Goal: Navigation & Orientation: Find specific page/section

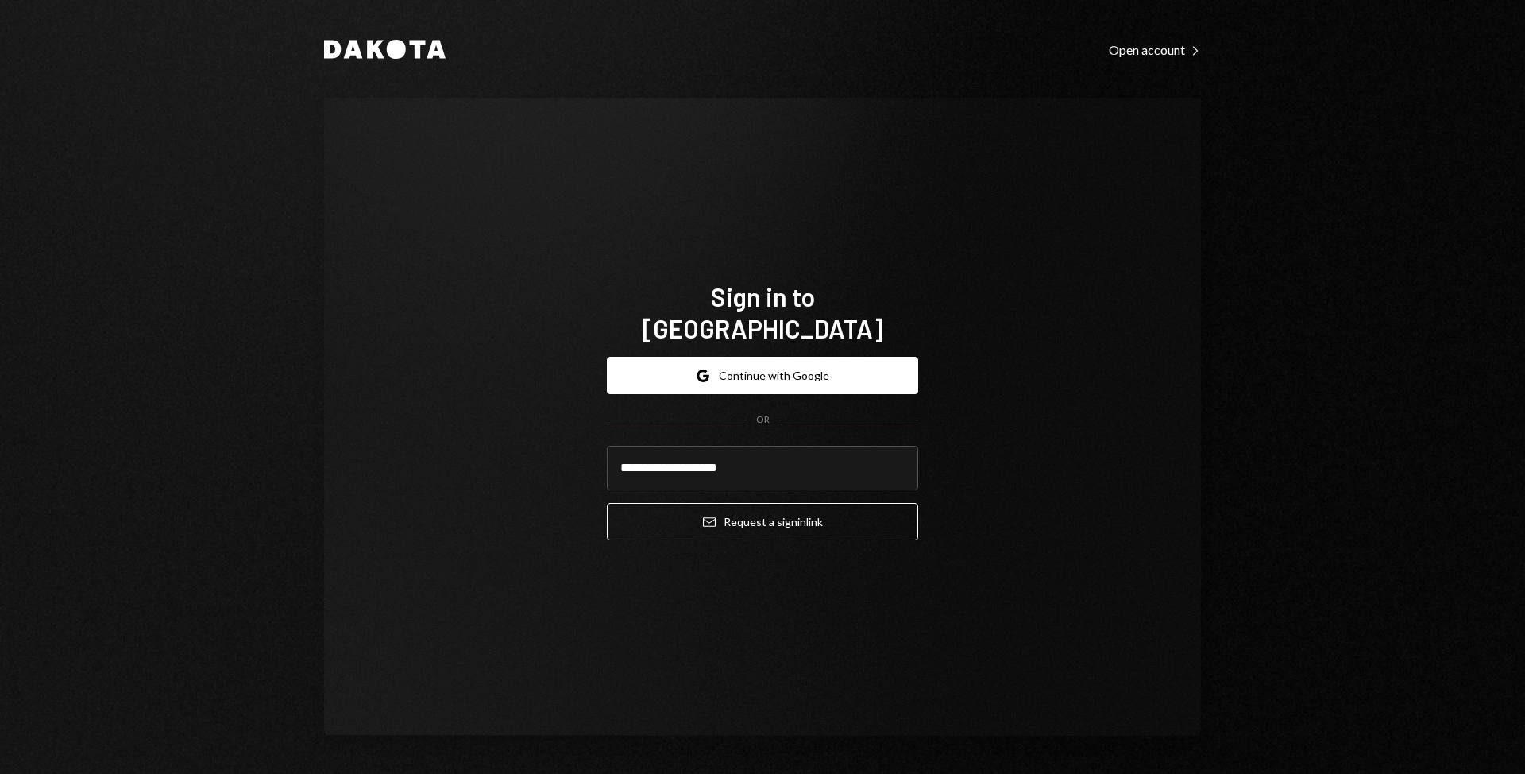
type input "**********"
click at [607, 503] on button "Email Request a sign in link" at bounding box center [762, 521] width 311 height 37
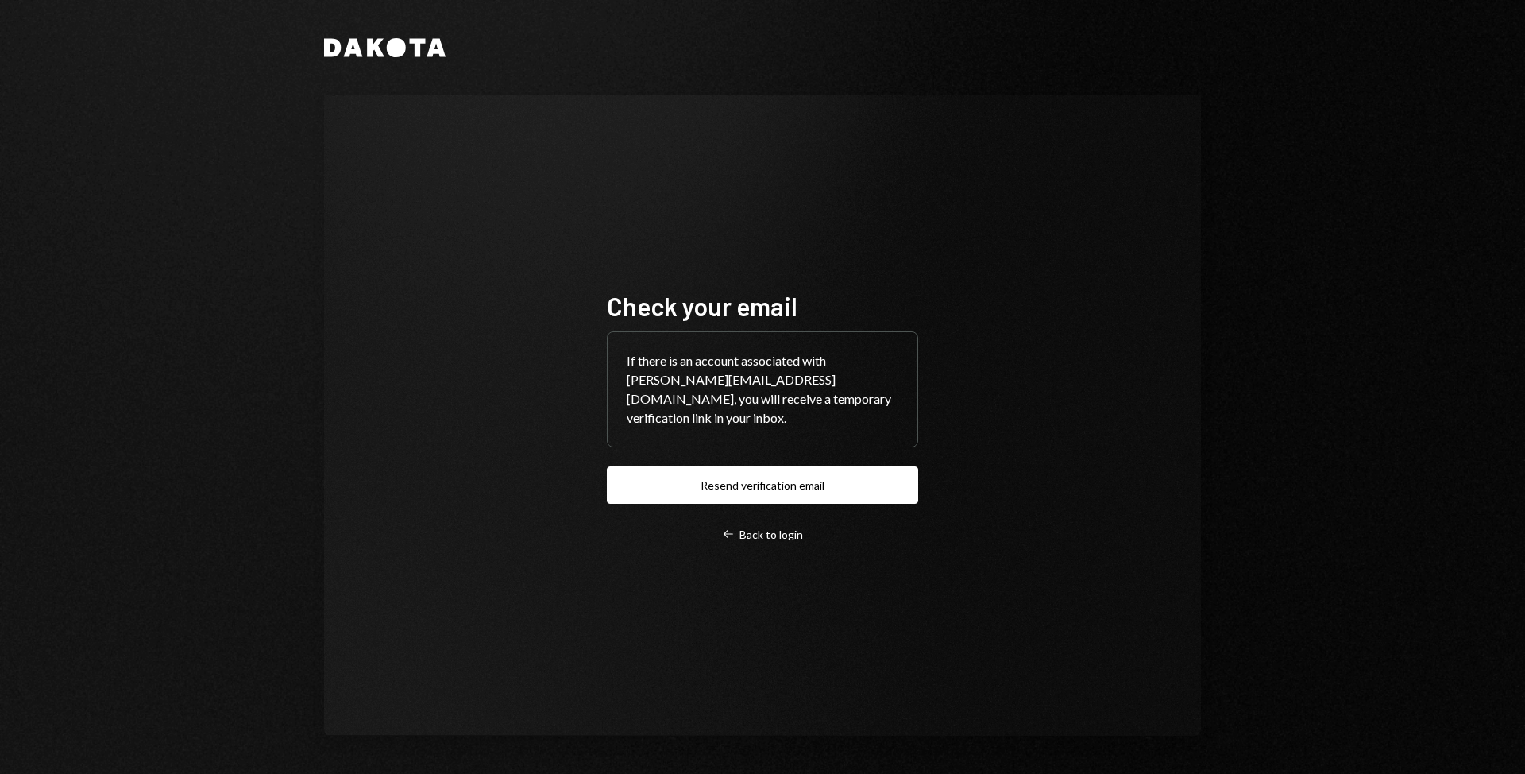
click at [1067, 434] on div "Check your email If there is an account associated with frasher@gvrnadmin.io, y…" at bounding box center [762, 415] width 877 height 640
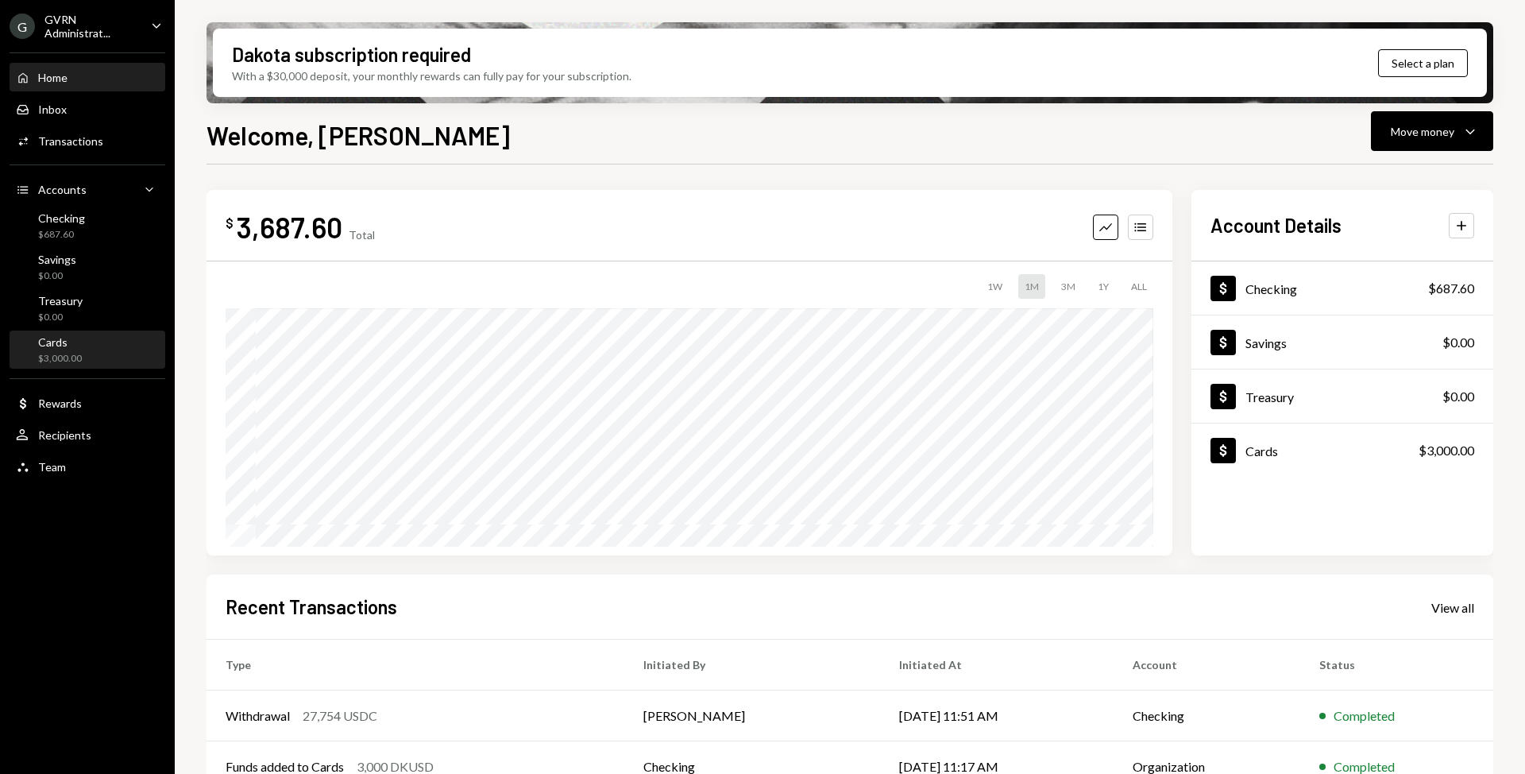
click at [103, 351] on div "Cards $3,000.00" at bounding box center [87, 350] width 143 height 30
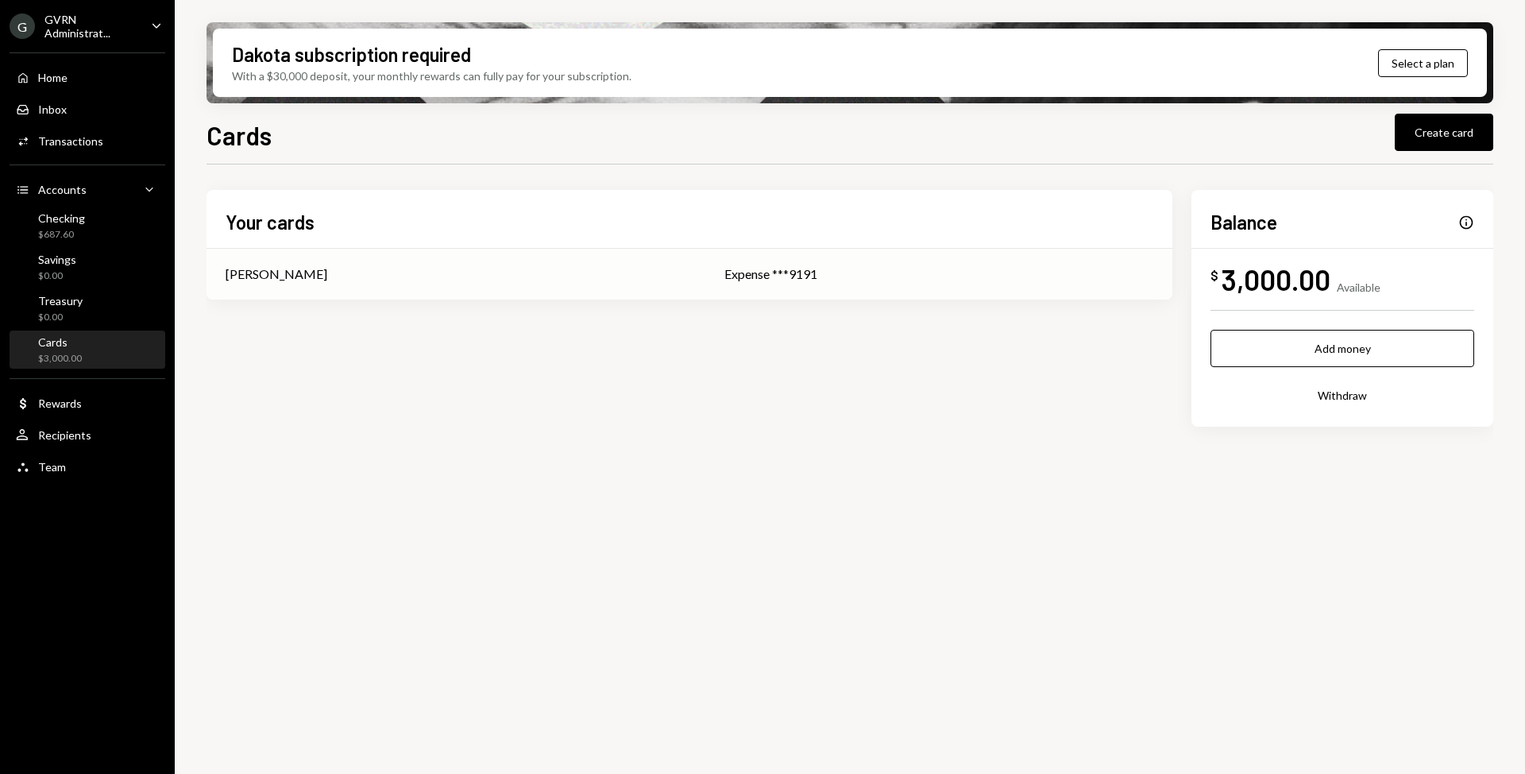
click at [355, 271] on div "[PERSON_NAME]" at bounding box center [456, 273] width 461 height 19
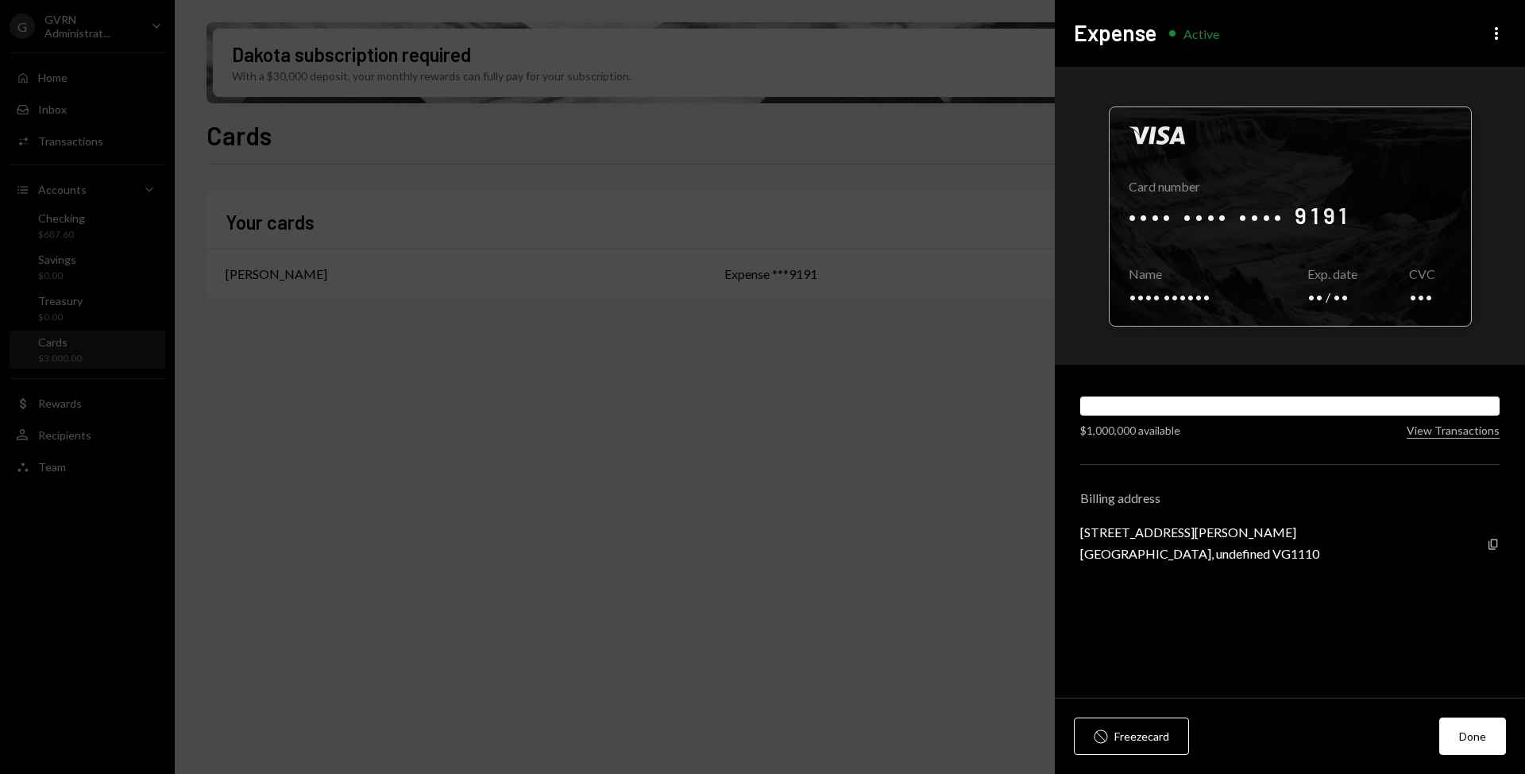
click at [1254, 206] on div at bounding box center [1290, 216] width 361 height 218
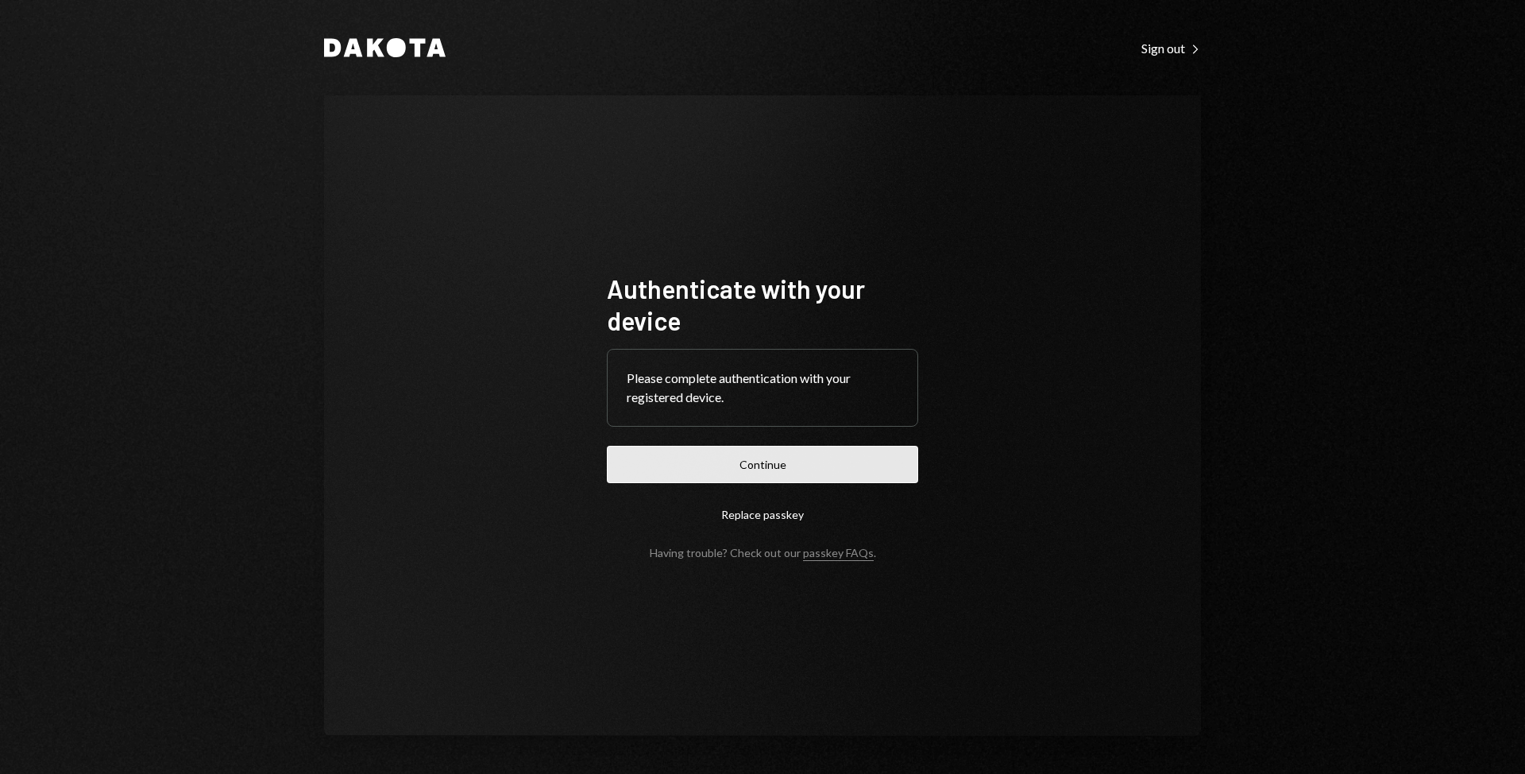
click at [671, 462] on button "Continue" at bounding box center [762, 464] width 311 height 37
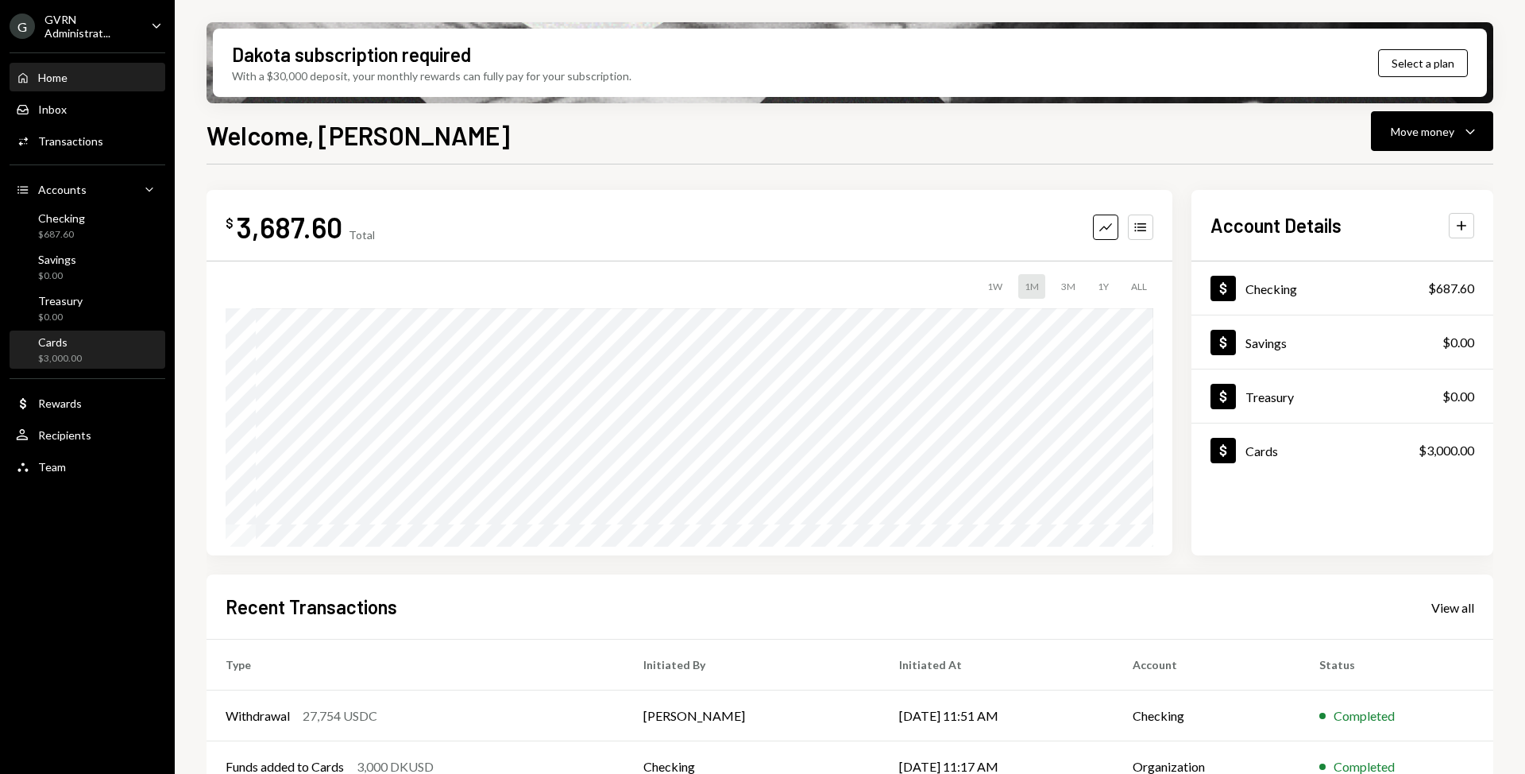
click at [91, 360] on div "Cards $3,000.00" at bounding box center [87, 350] width 143 height 30
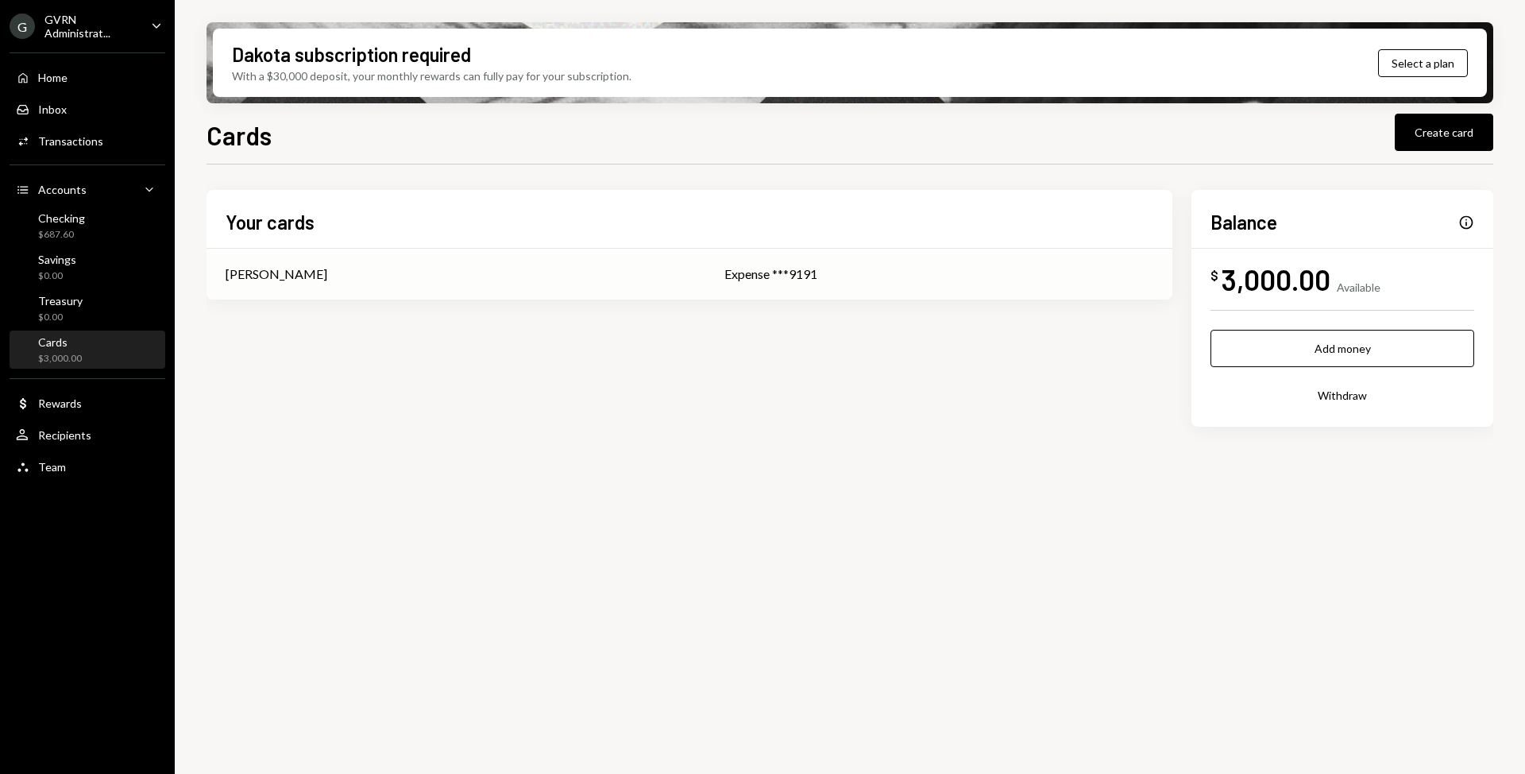
click at [553, 273] on div "[PERSON_NAME]" at bounding box center [456, 273] width 461 height 19
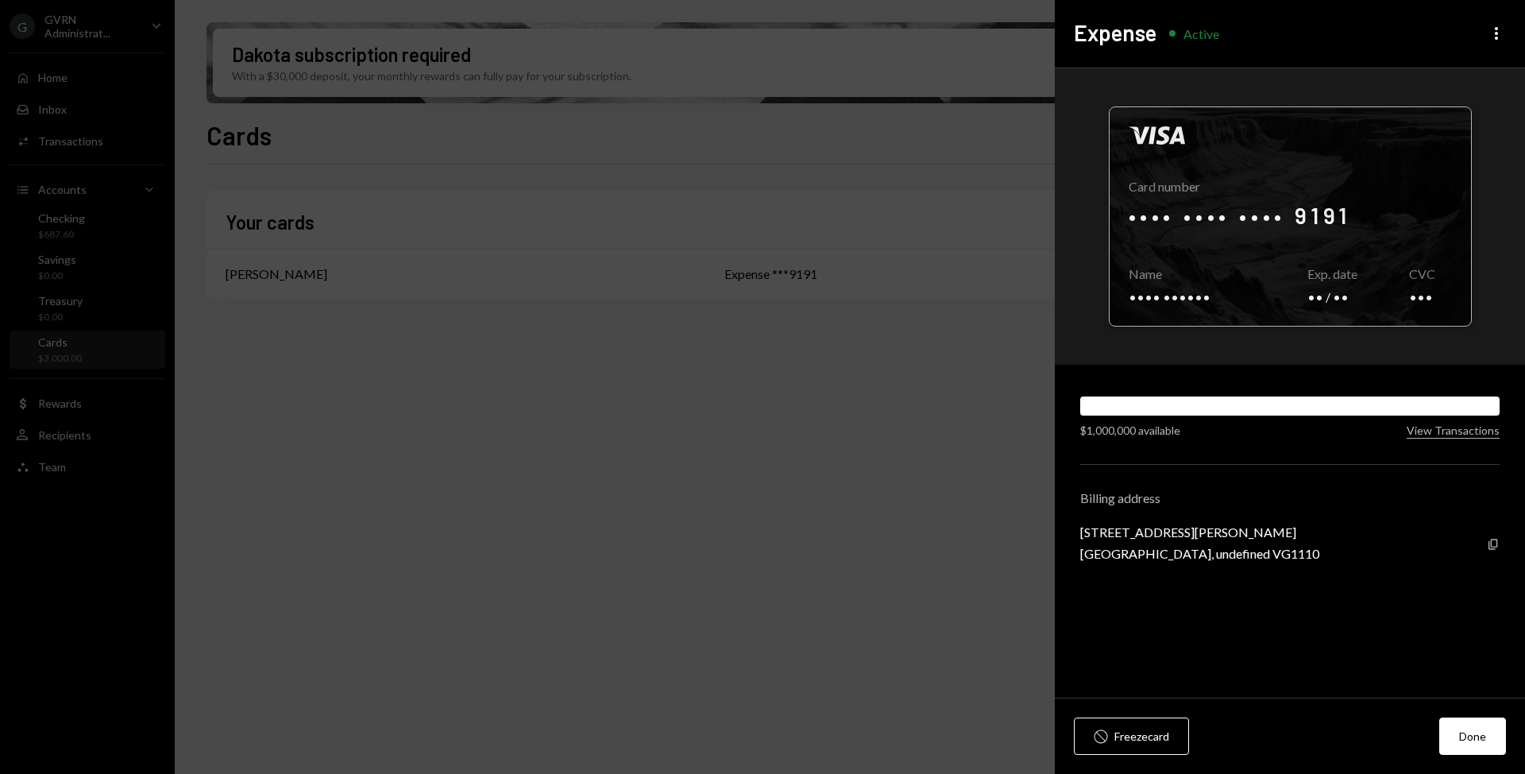
click at [1428, 291] on div at bounding box center [1290, 216] width 361 height 218
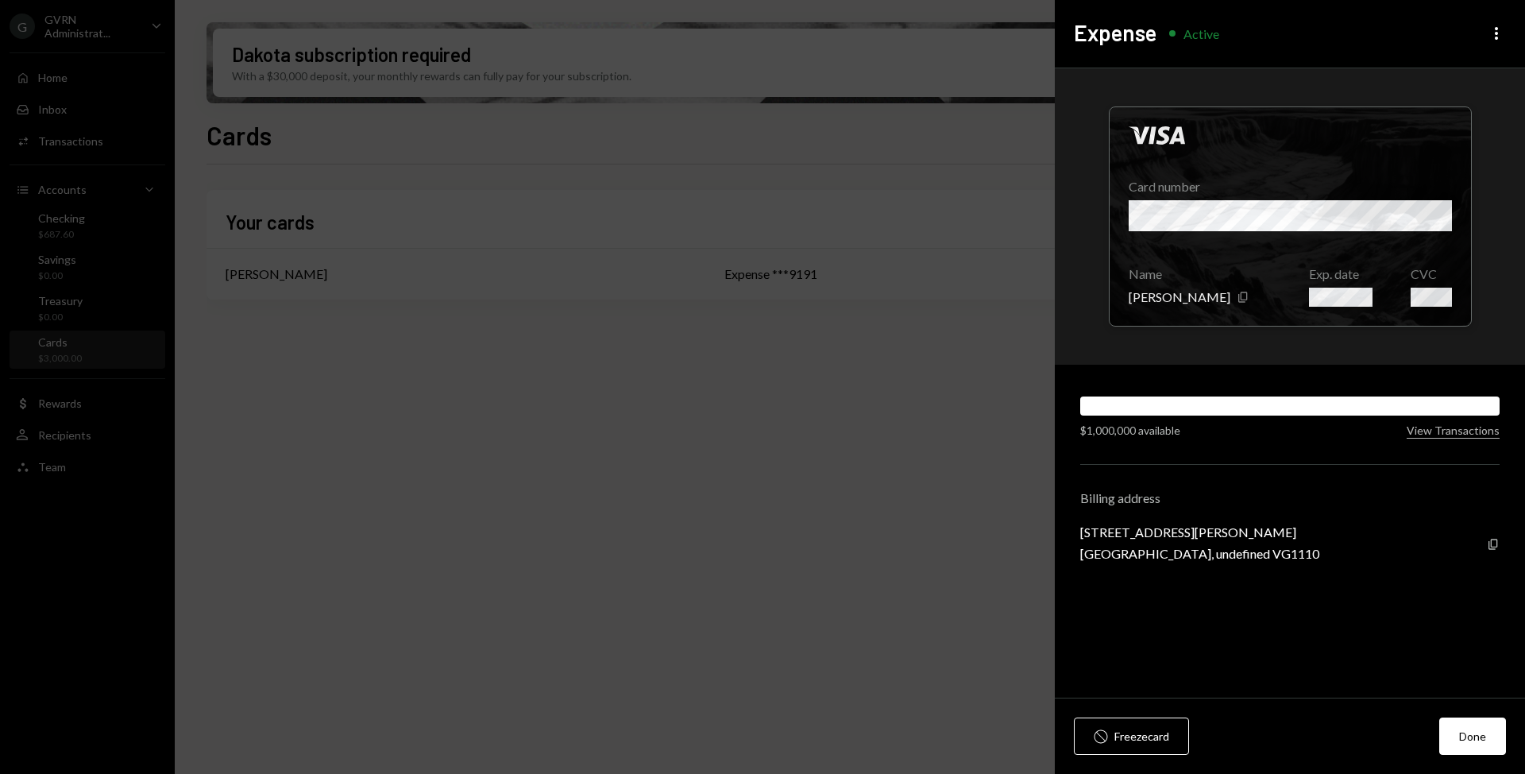
drag, startPoint x: 422, startPoint y: 372, endPoint x: 295, endPoint y: 281, distance: 155.4
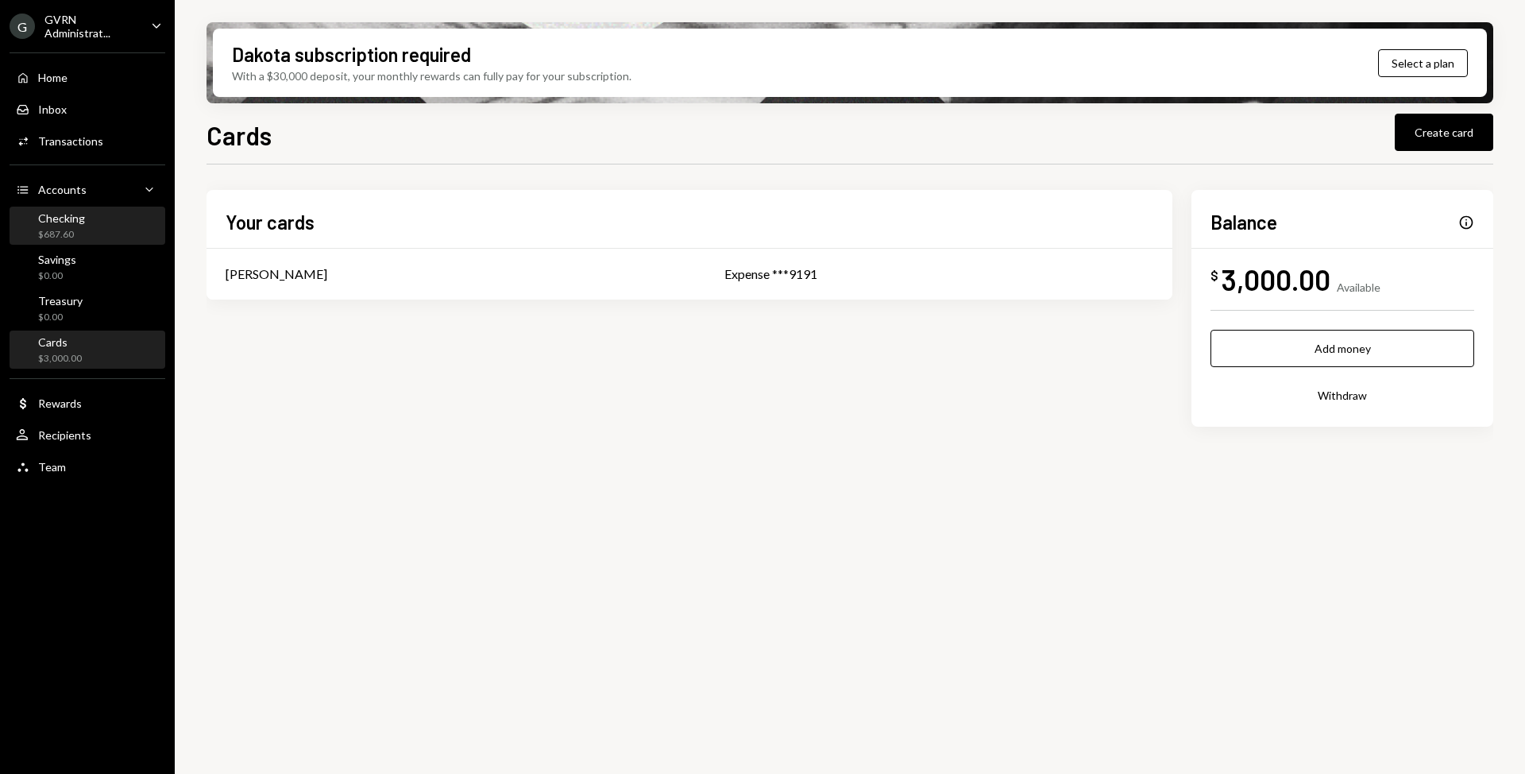
click at [82, 226] on div "Checking $687.60" at bounding box center [61, 226] width 47 height 30
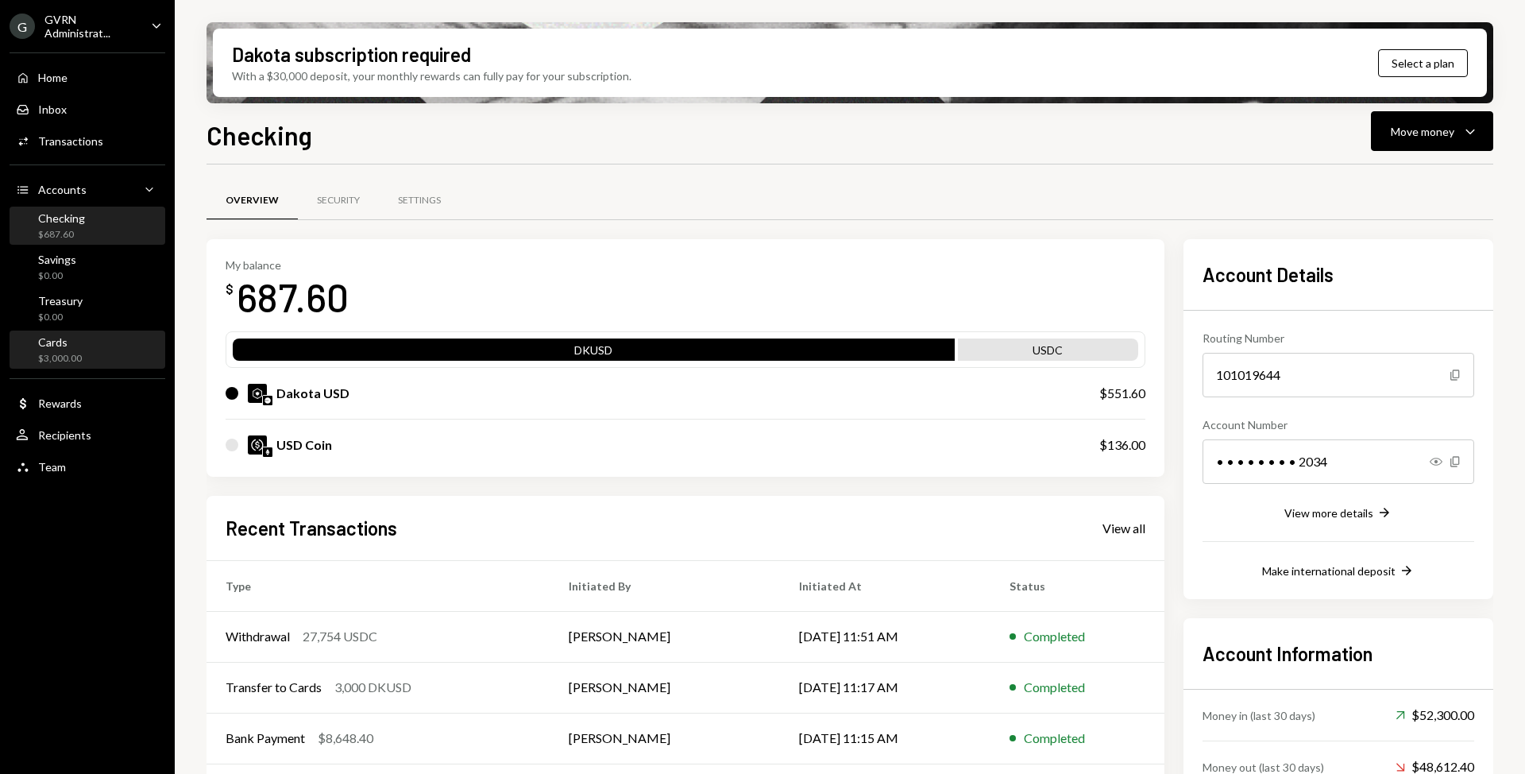
click at [91, 342] on div "Cards $3,000.00" at bounding box center [87, 350] width 143 height 30
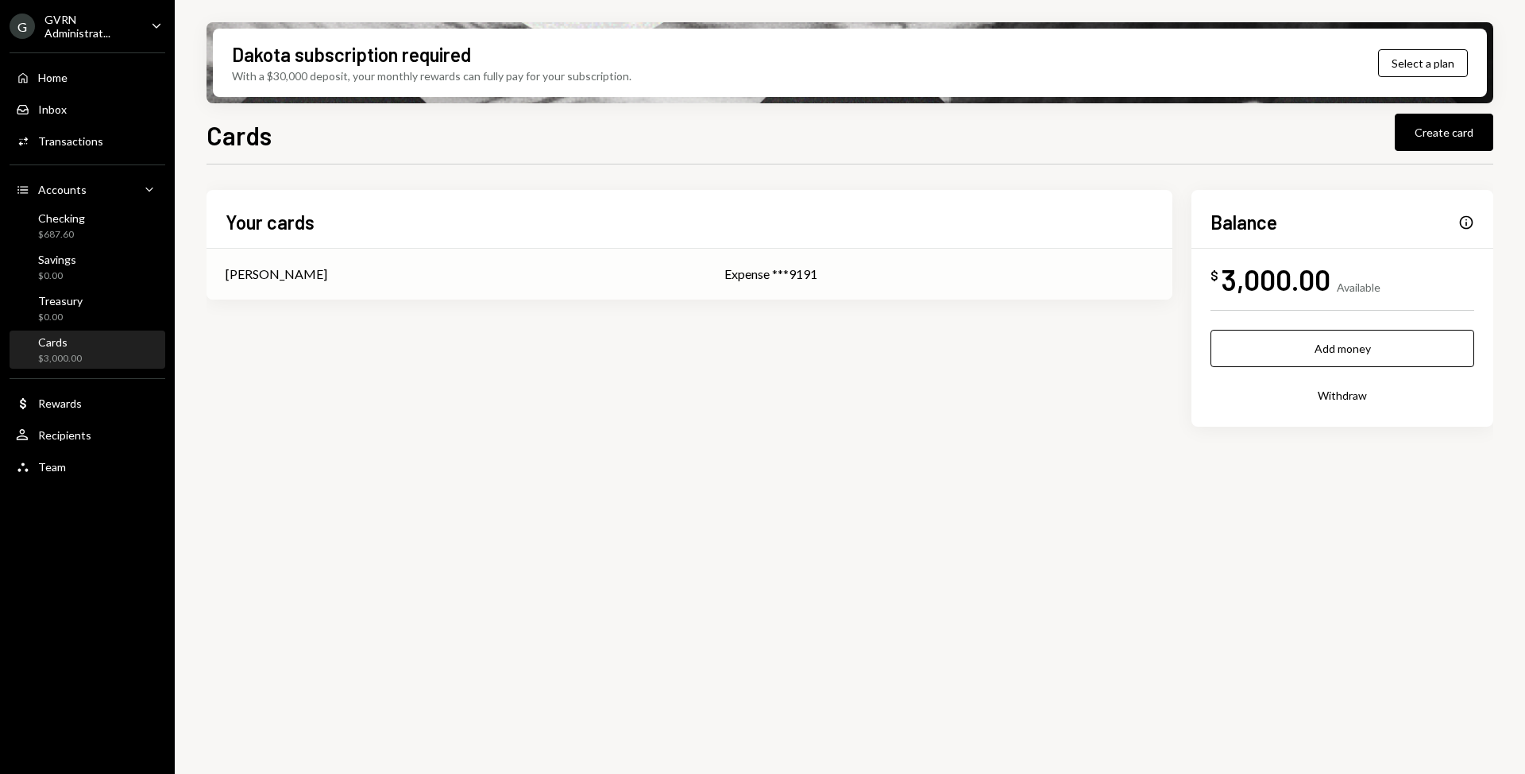
click at [544, 270] on div "[PERSON_NAME]" at bounding box center [456, 273] width 461 height 19
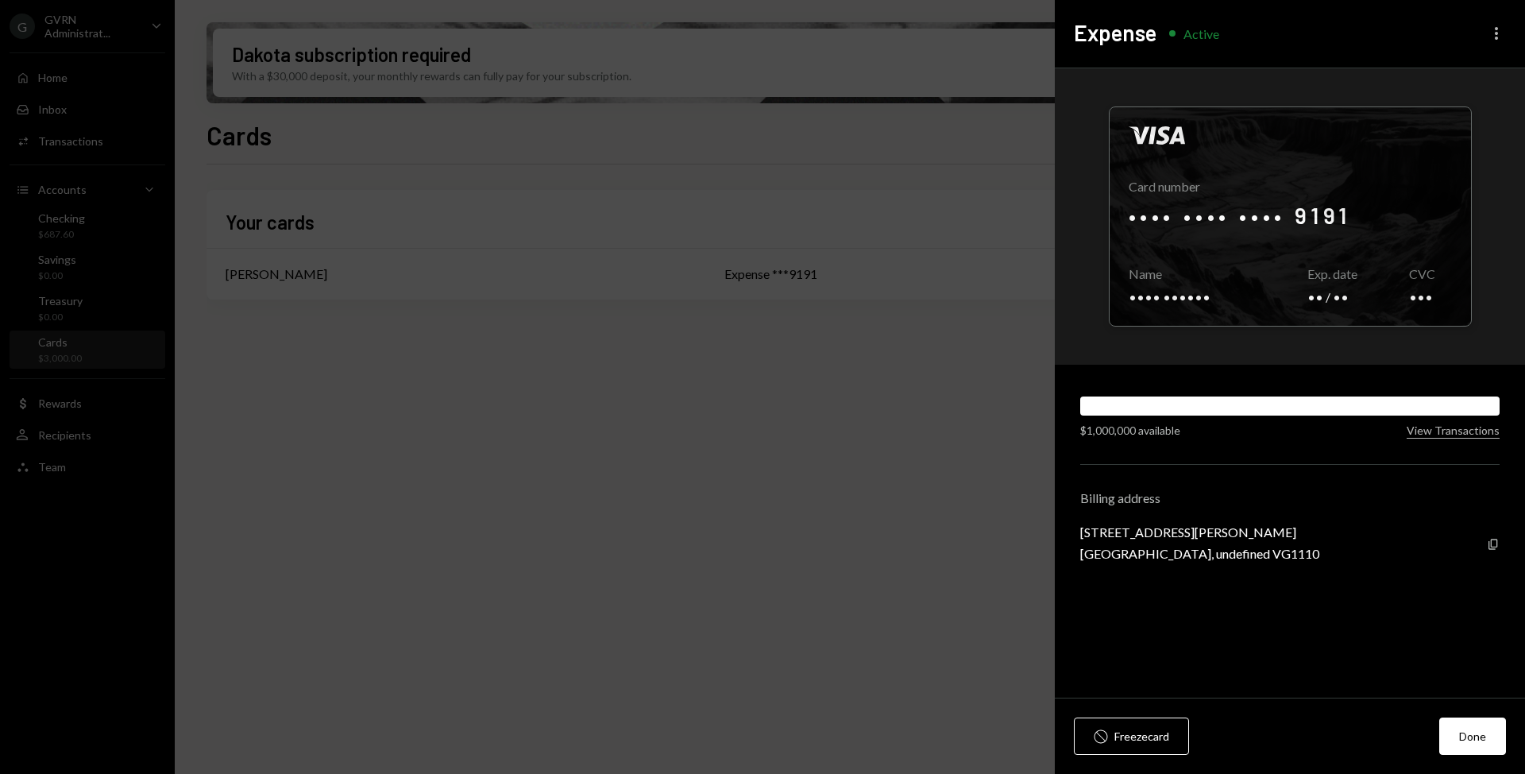
click at [1495, 33] on icon "More" at bounding box center [1496, 33] width 19 height 19
click at [1352, 21] on div "Expense Active More" at bounding box center [1290, 34] width 470 height 68
click at [1327, 210] on div at bounding box center [1290, 216] width 361 height 218
